Goal: Check status: Check status

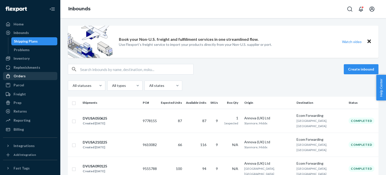
click at [33, 74] on div "Orders" at bounding box center [30, 75] width 53 height 7
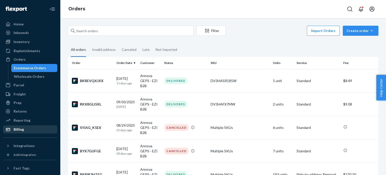
click at [24, 129] on div "Billing" at bounding box center [30, 129] width 53 height 7
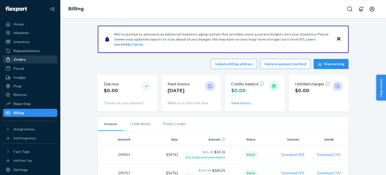
click at [27, 63] on div "Orders" at bounding box center [30, 59] width 53 height 7
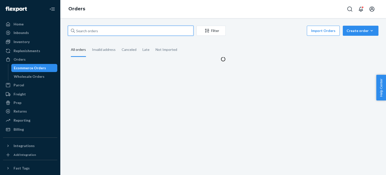
click at [108, 34] on input "text" at bounding box center [131, 31] width 126 height 10
paste input "88328693"
type input "88328693"
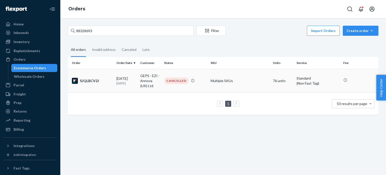
click at [131, 90] on td "[DATE] [DATE]" at bounding box center [126, 80] width 24 height 23
click at [31, 132] on div "Billing" at bounding box center [30, 129] width 53 height 7
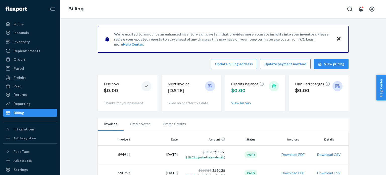
click at [208, 88] on icon at bounding box center [210, 86] width 4 height 4
click at [175, 90] on p "[DATE]" at bounding box center [179, 90] width 22 height 7
click at [22, 43] on div "Inventory" at bounding box center [22, 41] width 16 height 5
